Goal: Check status: Check status

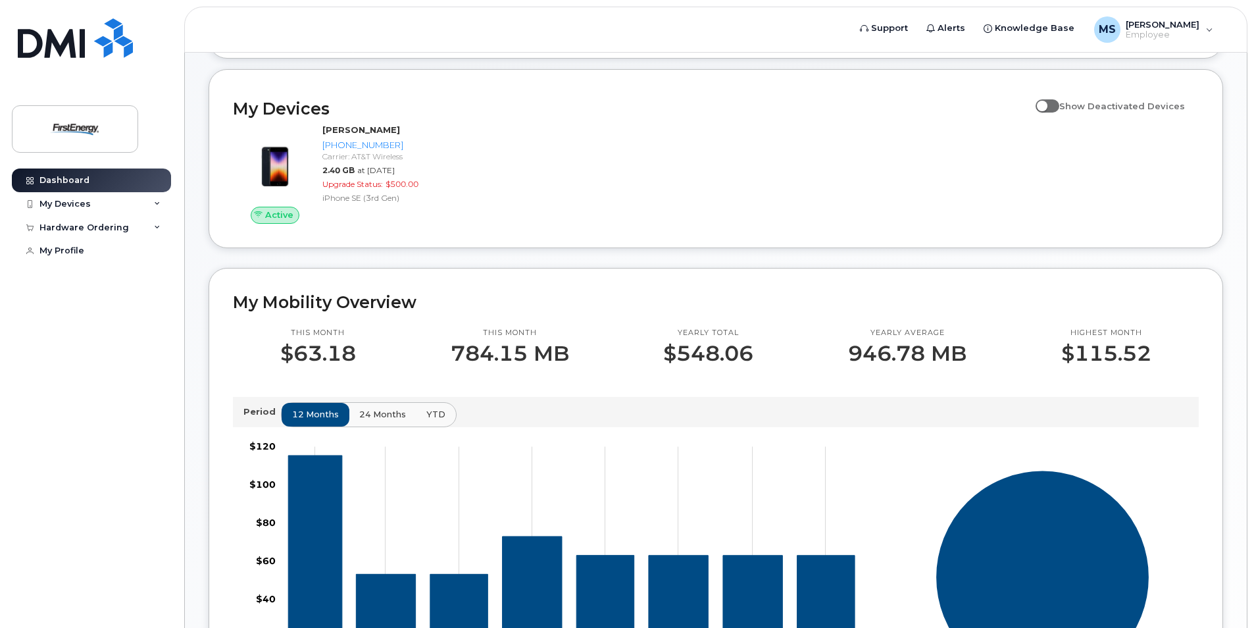
scroll to position [146, 0]
